Goal: Obtain resource: Download file/media

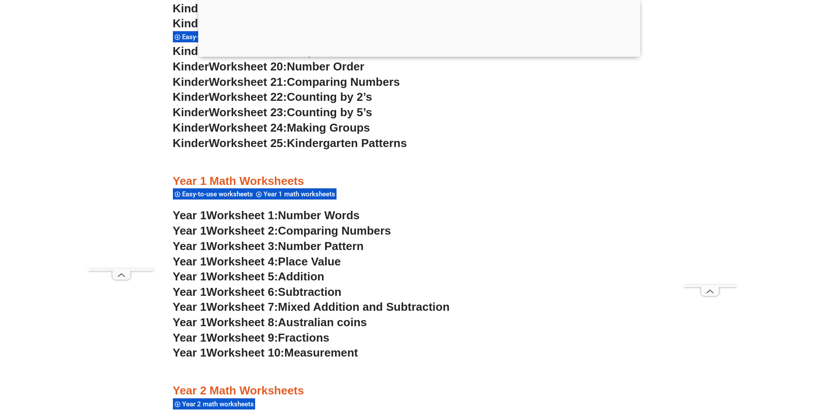
scroll to position [833, 0]
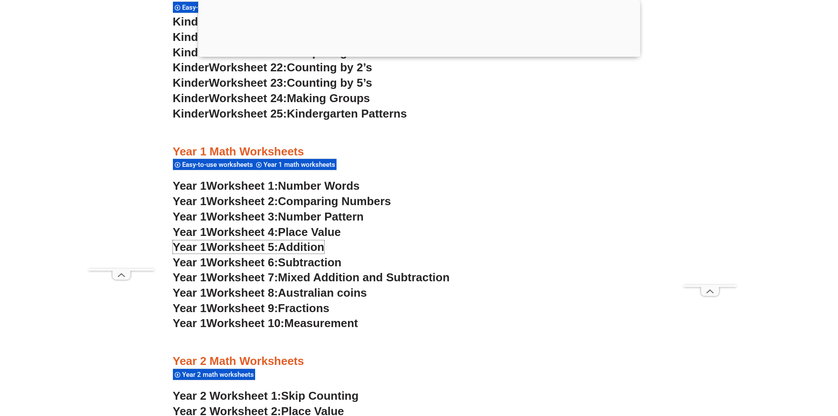
scroll to position [877, 0]
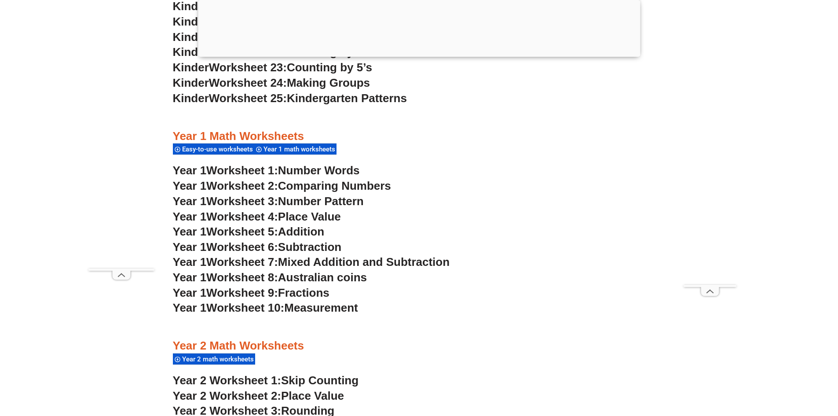
drag, startPoint x: 223, startPoint y: 272, endPoint x: 240, endPoint y: 276, distance: 17.1
click at [240, 276] on span "Worksheet 8:" at bounding box center [242, 276] width 72 height 13
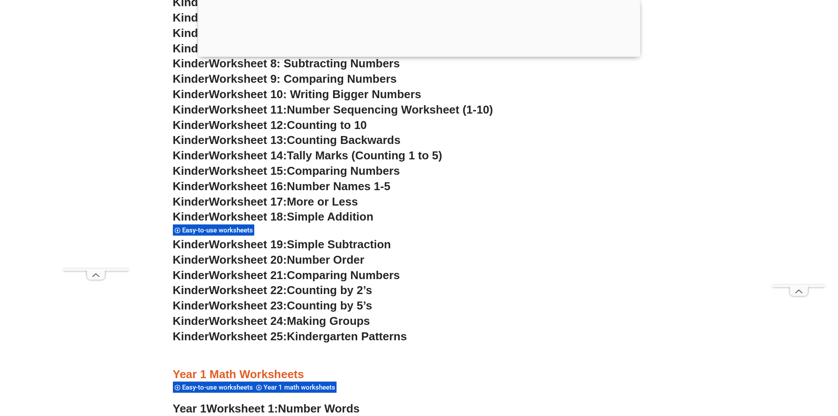
scroll to position [833, 0]
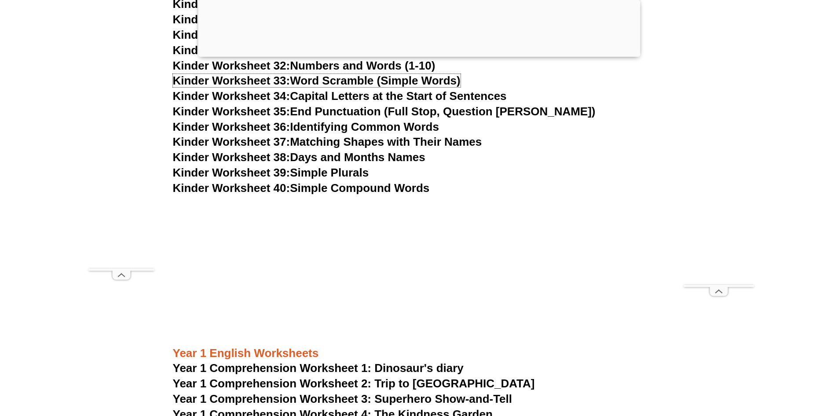
scroll to position [833, 0]
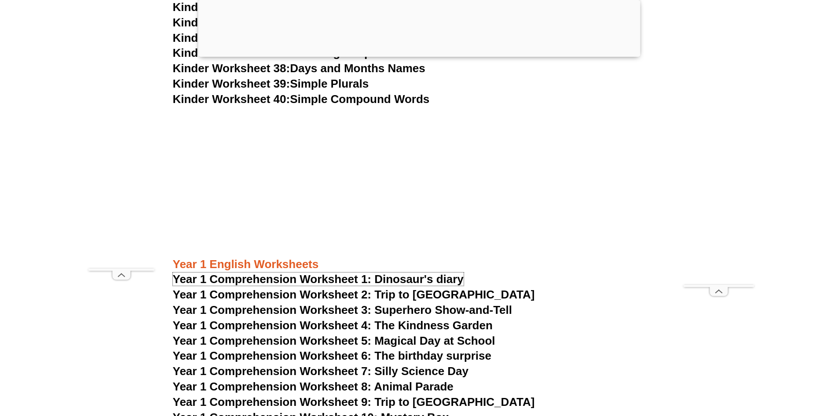
scroll to position [965, 0]
